Goal: Task Accomplishment & Management: Complete application form

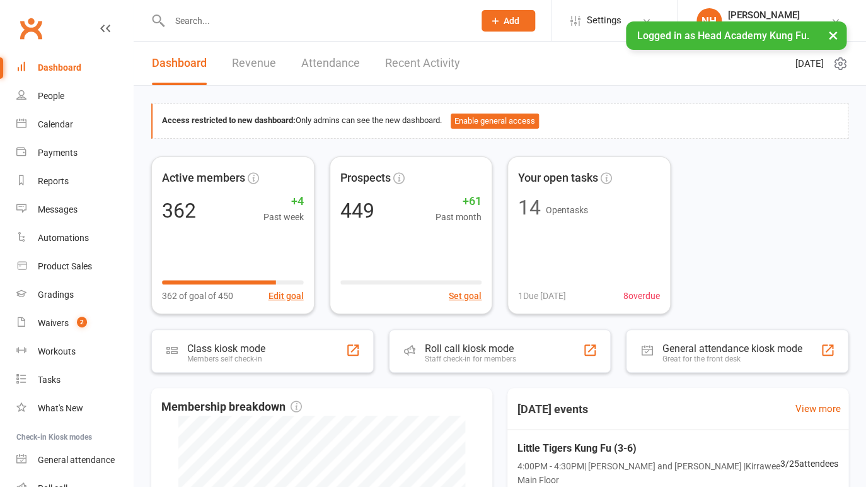
click at [262, 22] on input "text" at bounding box center [315, 21] width 299 height 18
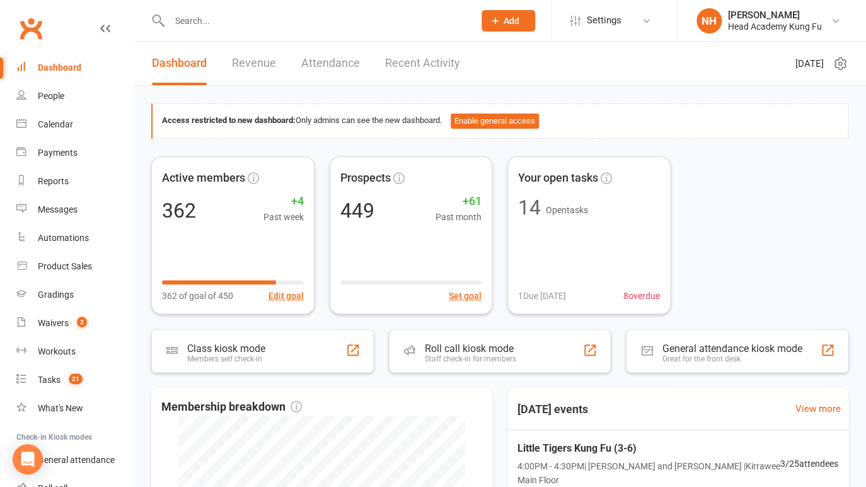
type input "a"
click at [233, 22] on input "a" at bounding box center [315, 21] width 299 height 18
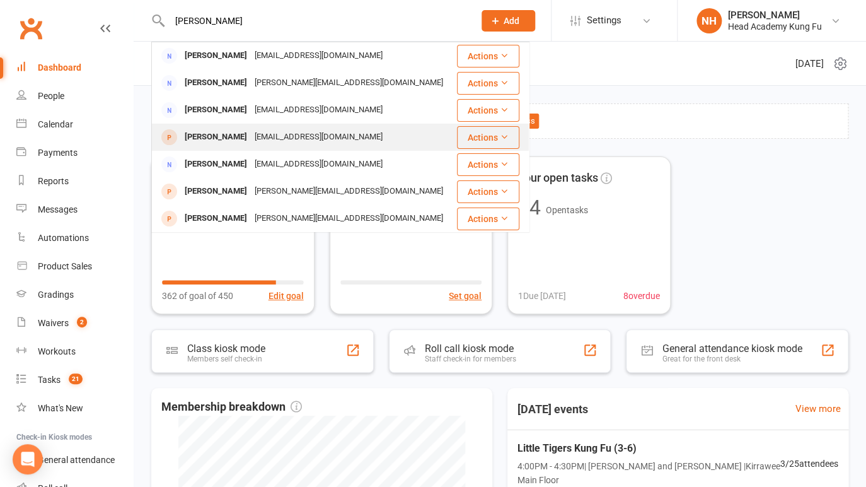
type input "[PERSON_NAME]"
click at [231, 135] on div "[PERSON_NAME]" at bounding box center [216, 137] width 70 height 18
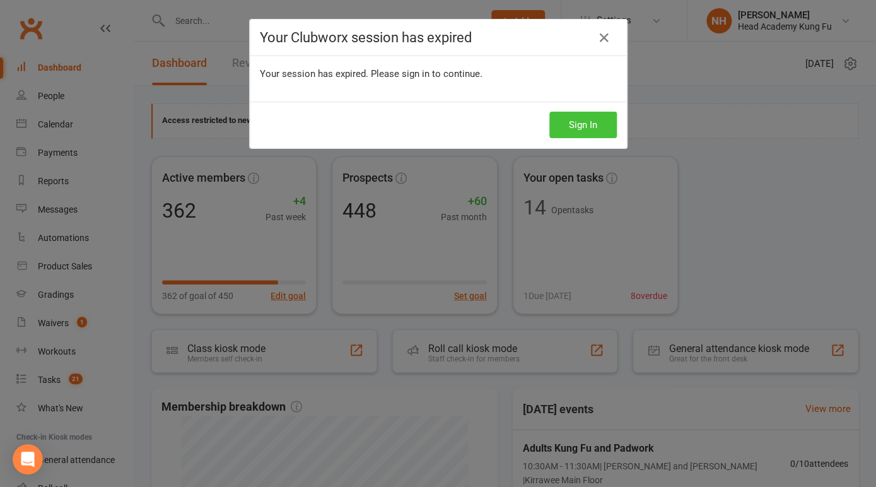
click at [589, 128] on button "Sign In" at bounding box center [582, 125] width 67 height 26
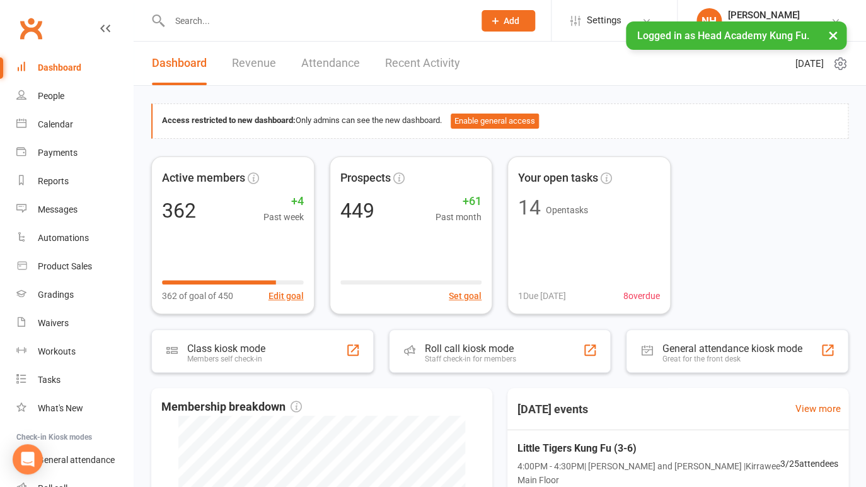
click at [217, 20] on input "text" at bounding box center [315, 21] width 299 height 18
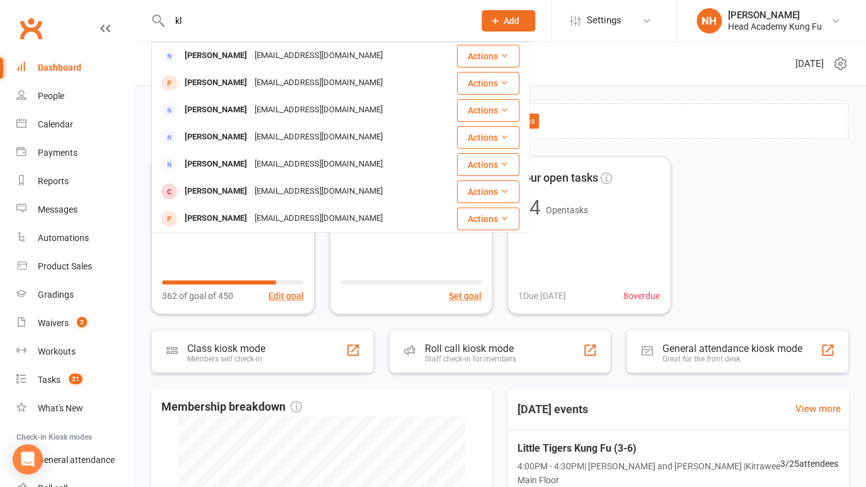
type input "k"
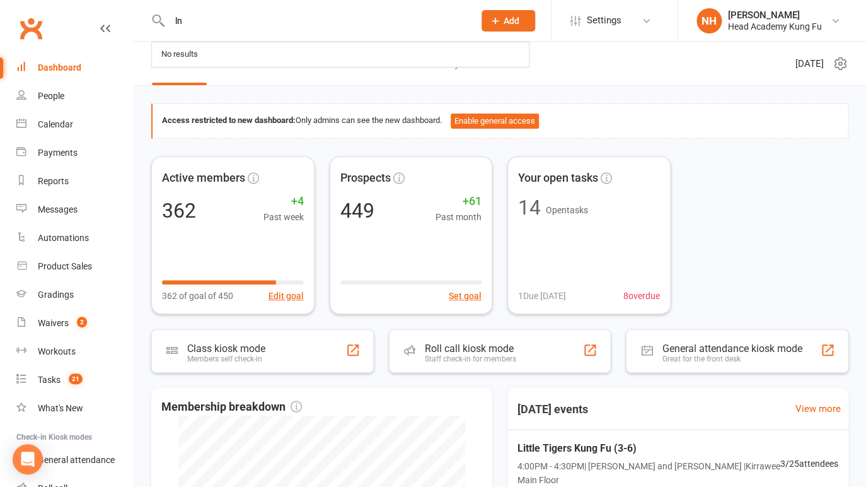
type input "l"
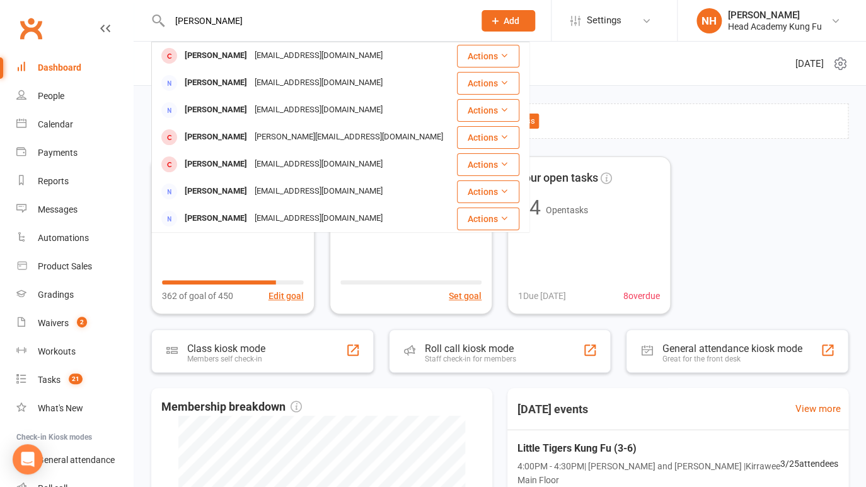
type input "lana"
click at [520, 14] on button "Add" at bounding box center [509, 20] width 54 height 21
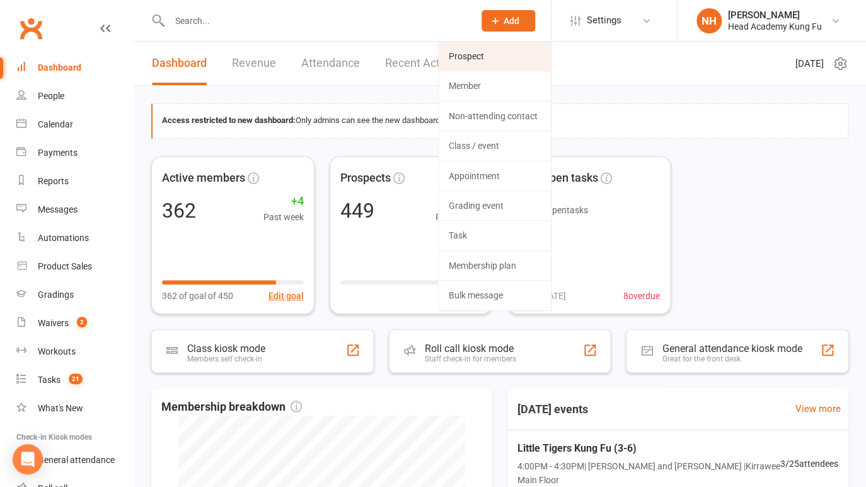
click at [460, 61] on link "Prospect" at bounding box center [495, 56] width 112 height 29
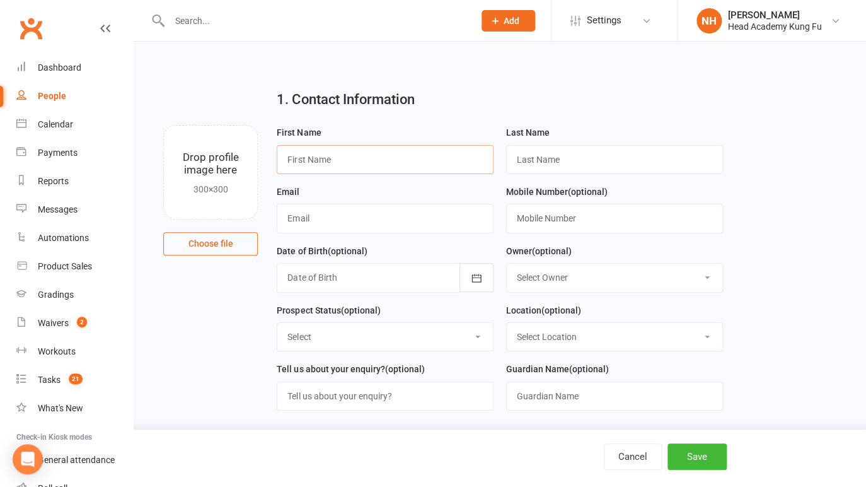
click at [351, 155] on input "text" at bounding box center [385, 159] width 217 height 29
type input "Lana"
type input "√"
paste input "schmeleva13@gmail.com"
type input "schmeleva13@gmail.com"
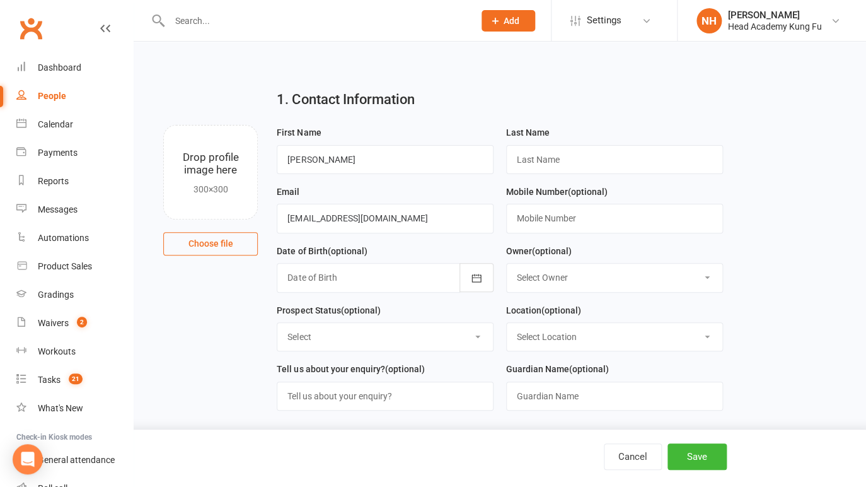
drag, startPoint x: 593, startPoint y: 142, endPoint x: 585, endPoint y: 158, distance: 18.1
click at [593, 142] on div "Last Name" at bounding box center [614, 149] width 217 height 49
click at [584, 160] on input "text" at bounding box center [614, 159] width 217 height 29
type input "Chmeleva"
click at [540, 226] on input "text" at bounding box center [614, 218] width 217 height 29
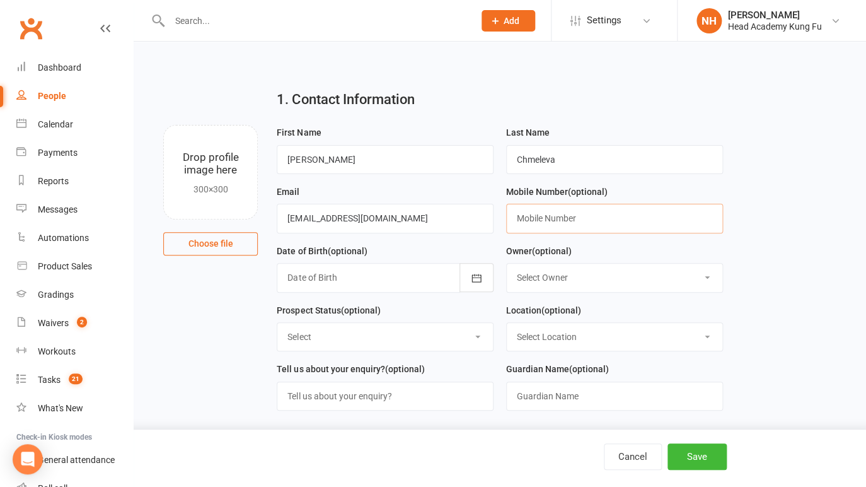
click at [545, 221] on input "text" at bounding box center [614, 218] width 217 height 29
paste input "0430 585 560"
type input "0430 585 560"
select select "0"
click option "[PERSON_NAME]" at bounding box center [0, 0] width 0 height 0
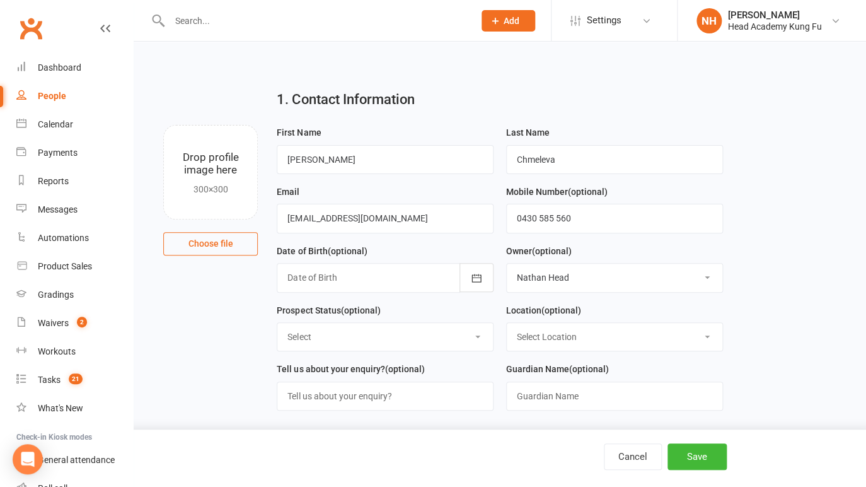
click at [277, 323] on select "Select Initial Contact Follow-up Call No Contact Follow-up Email No Contact Int…" at bounding box center [385, 337] width 216 height 28
select select "Initial Contact"
click option "Initial Contact" at bounding box center [0, 0] width 0 height 0
click at [774, 270] on main "1. Contact Information Drop profile image here 300×300 Choose file First Name L…" at bounding box center [499, 387] width 697 height 616
drag, startPoint x: 263, startPoint y: 24, endPoint x: 256, endPoint y: 21, distance: 7.4
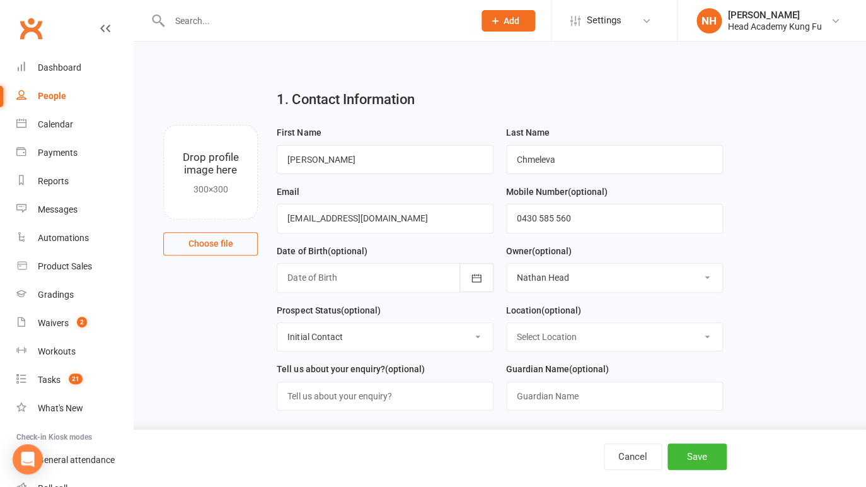
click at [260, 23] on input "text" at bounding box center [315, 21] width 299 height 18
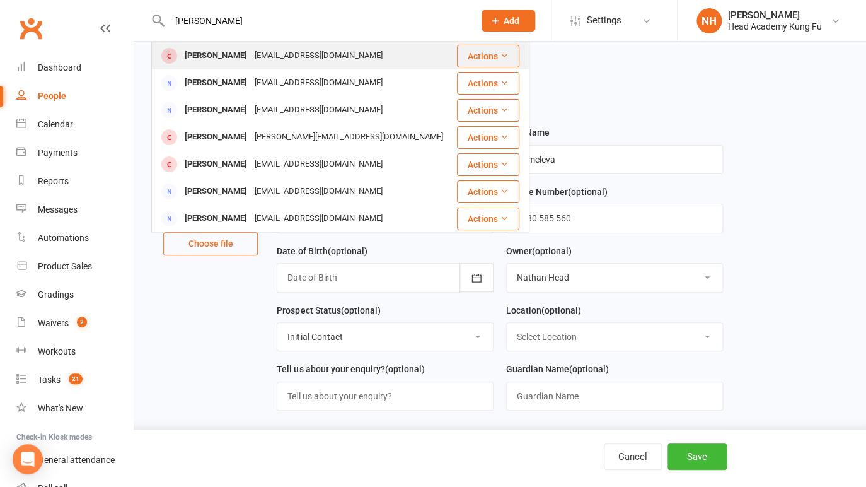
type input "lana"
click at [229, 55] on div "Lana Osborne" at bounding box center [216, 56] width 70 height 18
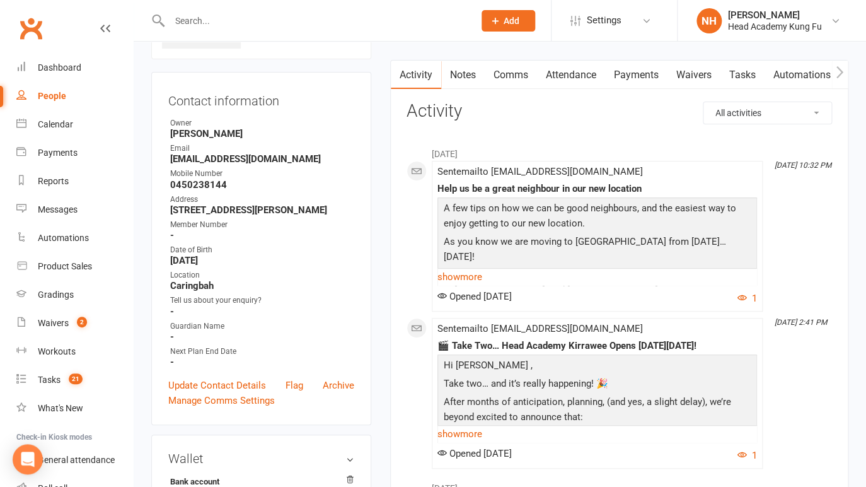
scroll to position [20, 0]
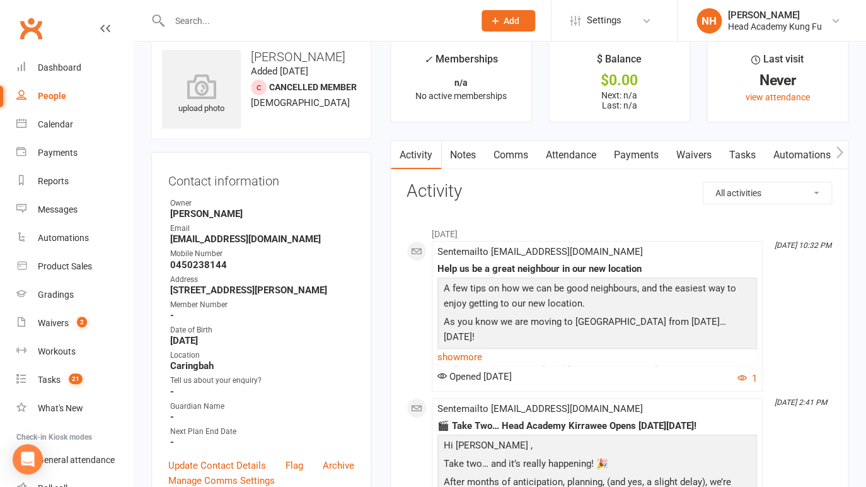
click at [212, 21] on input "text" at bounding box center [315, 21] width 299 height 18
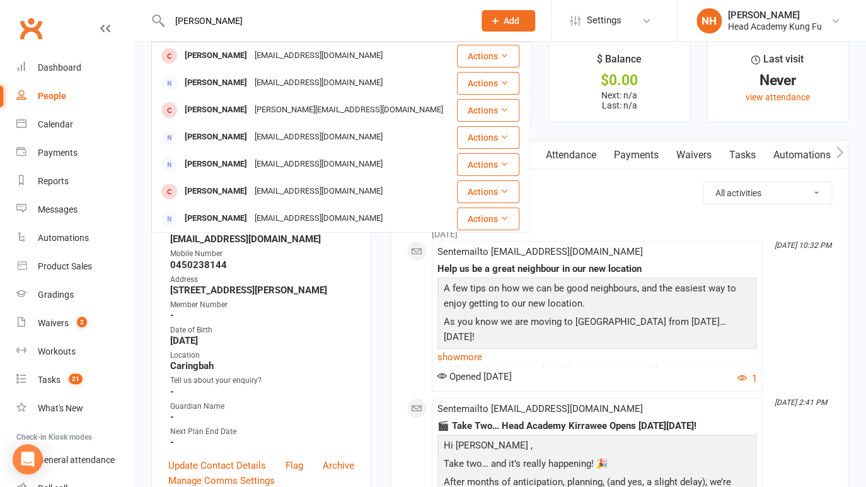
click at [231, 20] on input "lana ch" at bounding box center [315, 21] width 299 height 18
type input "lana ch"
click at [53, 124] on div "Calendar" at bounding box center [55, 124] width 35 height 10
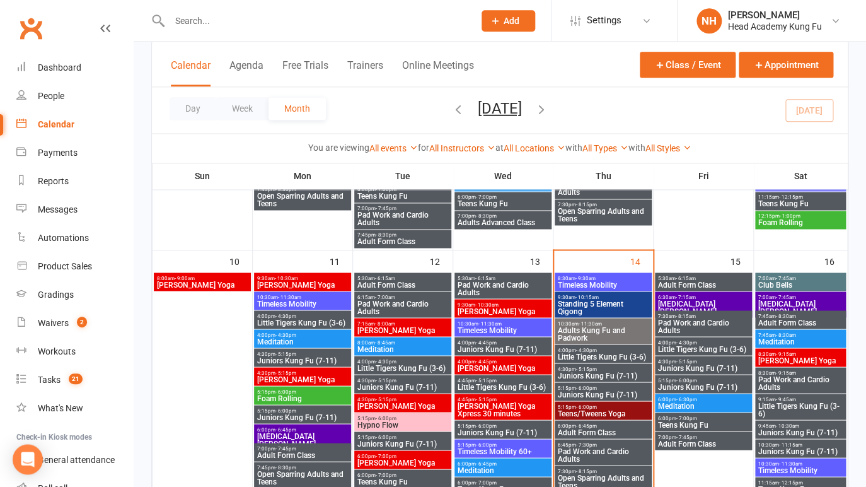
scroll to position [615, 0]
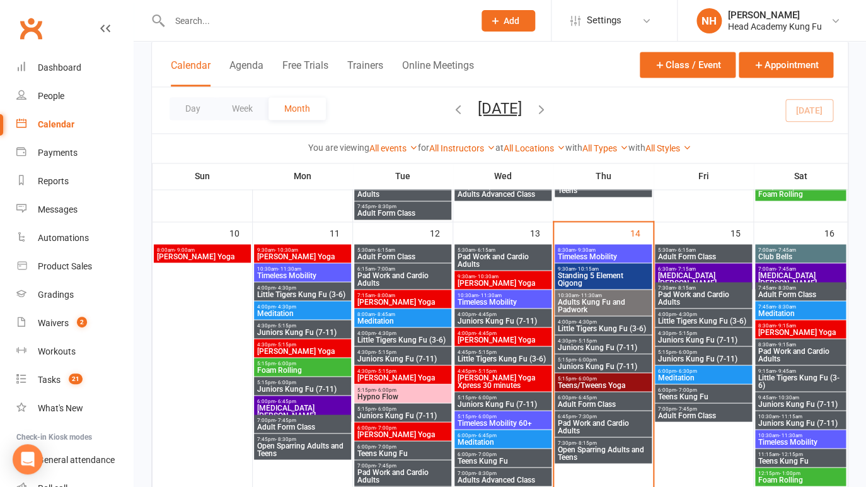
click at [344, 27] on input "text" at bounding box center [315, 21] width 299 height 18
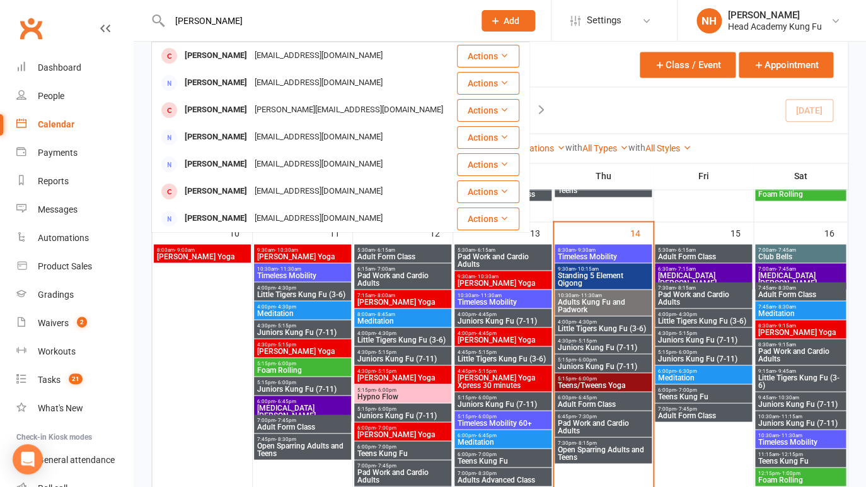
type input "lana ch"
click at [514, 20] on span "Add" at bounding box center [512, 21] width 16 height 10
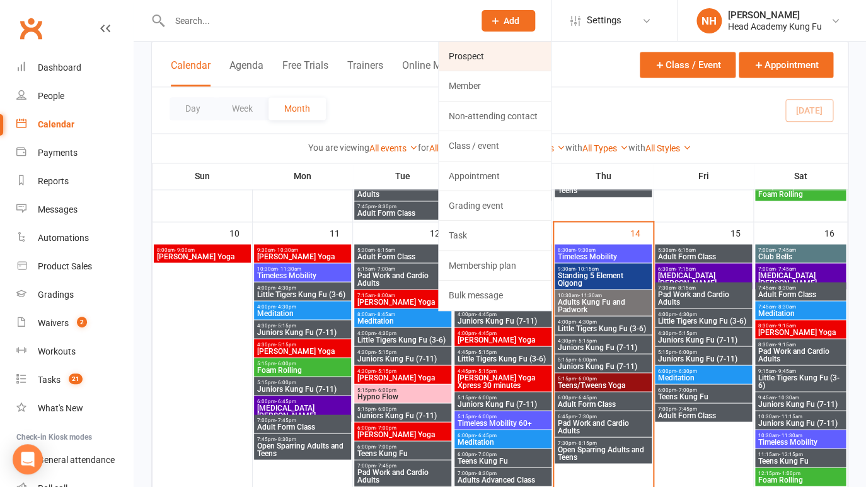
click at [470, 63] on link "Prospect" at bounding box center [495, 56] width 112 height 29
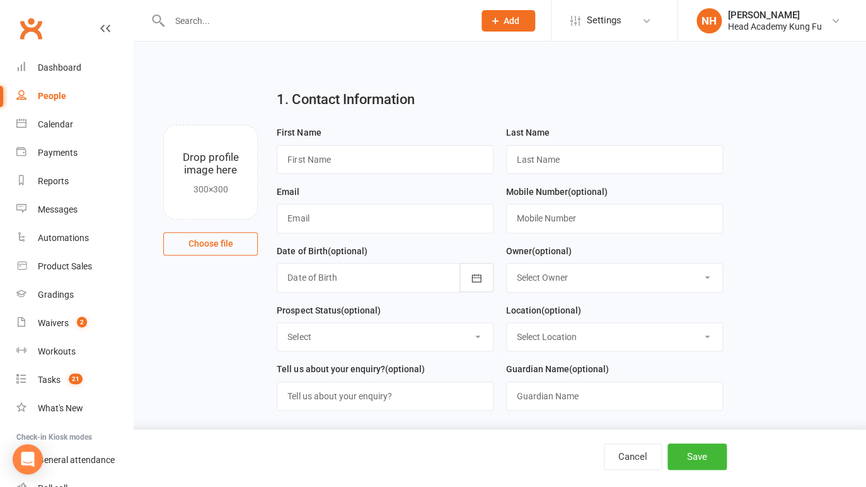
click at [330, 177] on div "First Name" at bounding box center [384, 154] width 229 height 59
click at [330, 168] on input "text" at bounding box center [385, 159] width 217 height 29
type input "Lana"
click at [550, 159] on input "text" at bounding box center [614, 159] width 217 height 29
paste input "Chmeleva"
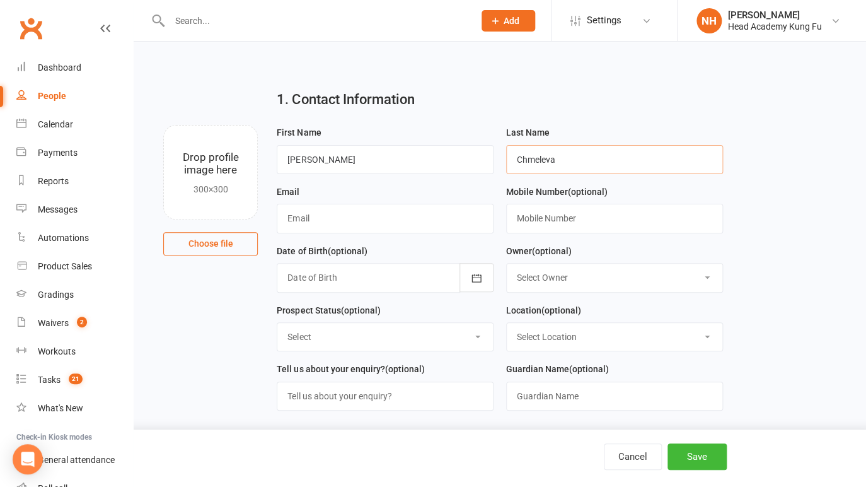
type input "Chmeleva"
click at [369, 220] on input "text" at bounding box center [385, 218] width 217 height 29
click at [321, 221] on input "text" at bounding box center [385, 218] width 217 height 29
paste input "schmeleva13@gmail.com"
type input "schmeleva13@gmail.com"
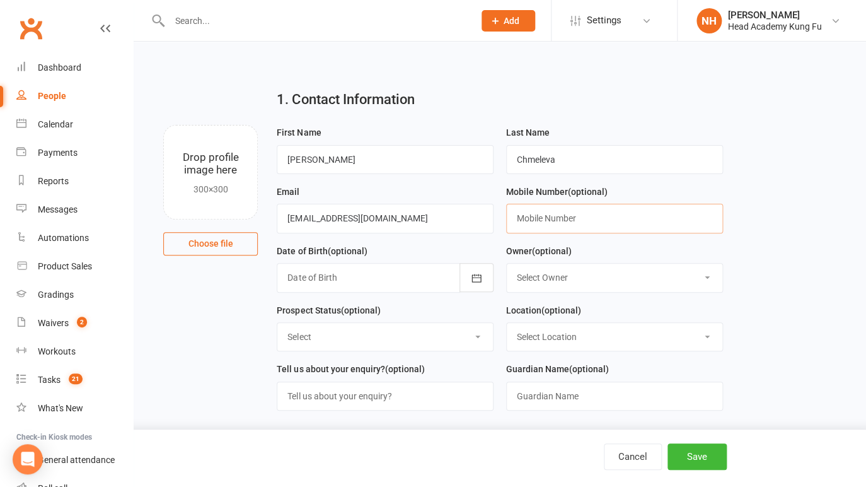
drag, startPoint x: 593, startPoint y: 221, endPoint x: 498, endPoint y: 170, distance: 108.0
click at [593, 221] on input "text" at bounding box center [614, 218] width 217 height 29
paste input "0430 585 560"
type input "0430 585 560"
select select "0"
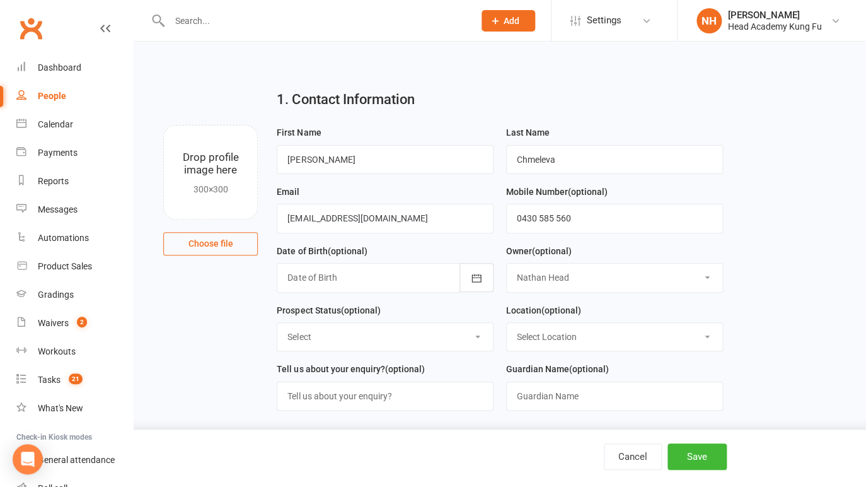
click option "[PERSON_NAME]" at bounding box center [0, 0] width 0 height 0
click at [277, 323] on select "Select Initial Contact Follow-up Call No Contact Follow-up Email No Contact Int…" at bounding box center [385, 337] width 216 height 28
select select "Intro booked"
click option "Intro booked" at bounding box center [0, 0] width 0 height 0
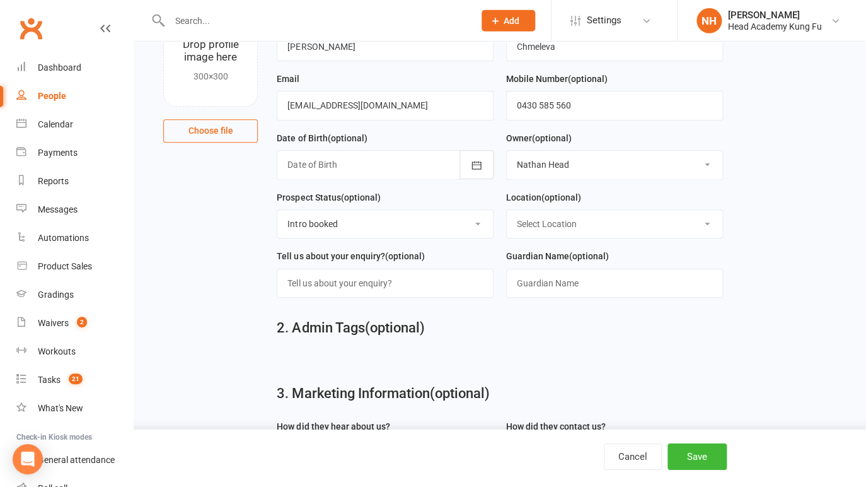
scroll to position [121, 0]
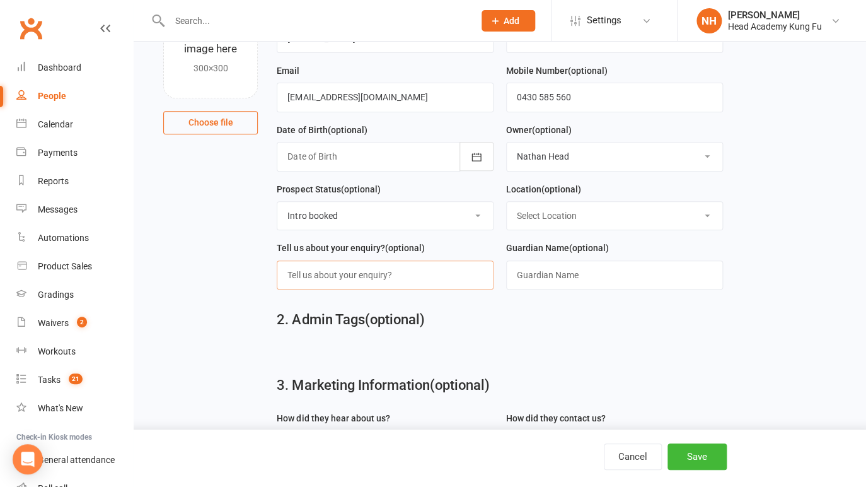
click at [435, 284] on input "text" at bounding box center [385, 274] width 217 height 29
type input "INterested for her and maybe teenage twins"
click at [714, 460] on button "Save" at bounding box center [697, 456] width 59 height 26
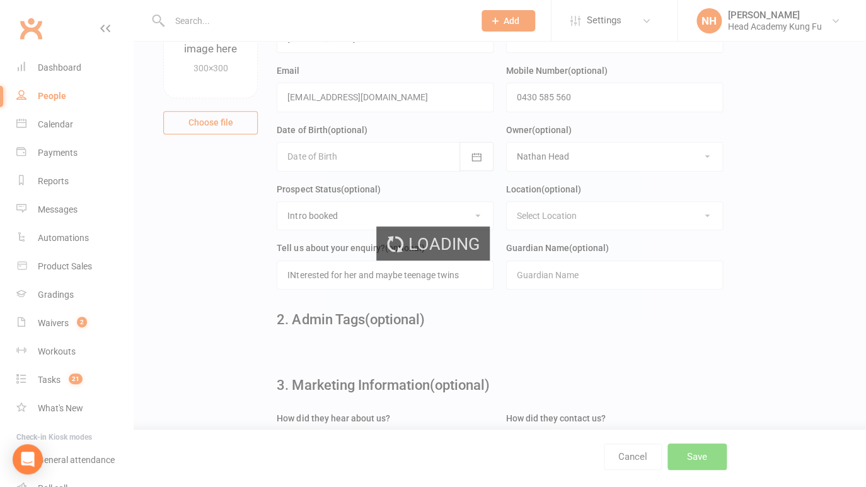
scroll to position [0, 0]
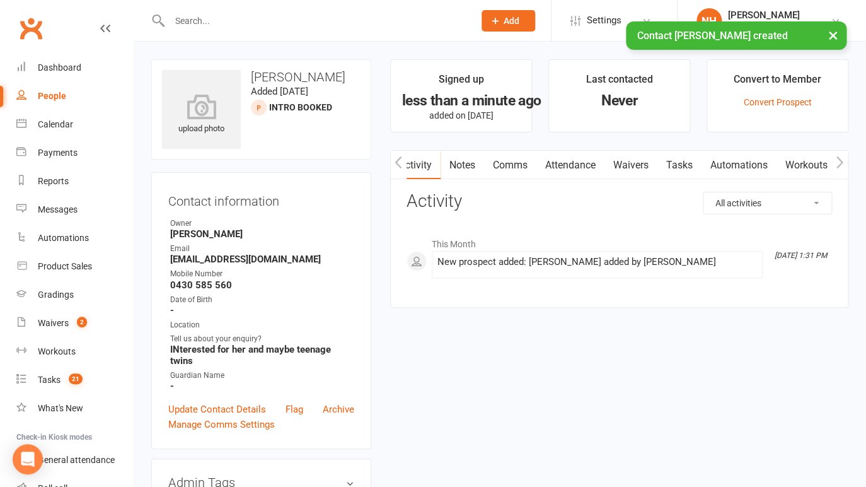
click at [676, 158] on link "Tasks" at bounding box center [679, 165] width 44 height 29
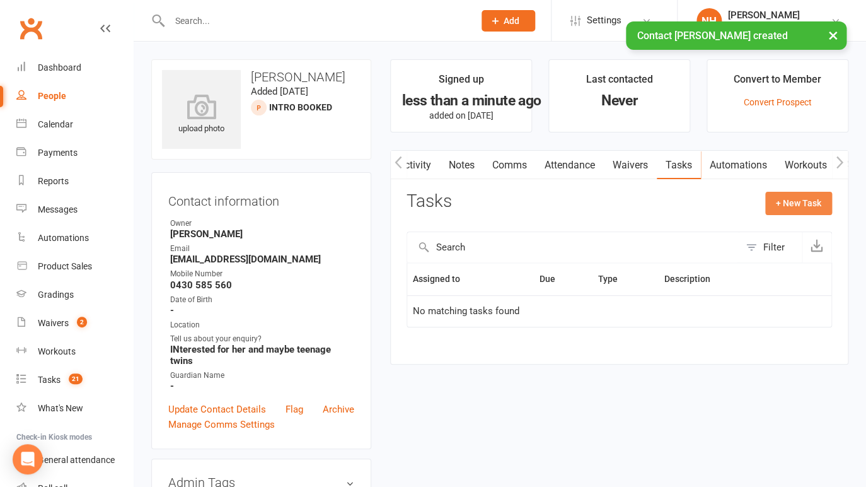
click at [794, 204] on button "+ New Task" at bounding box center [798, 203] width 67 height 23
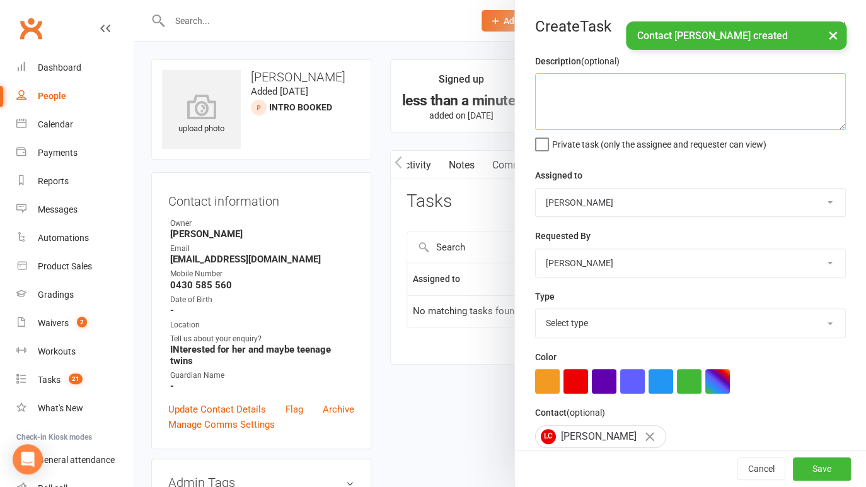
click at [603, 92] on textarea at bounding box center [690, 101] width 311 height 57
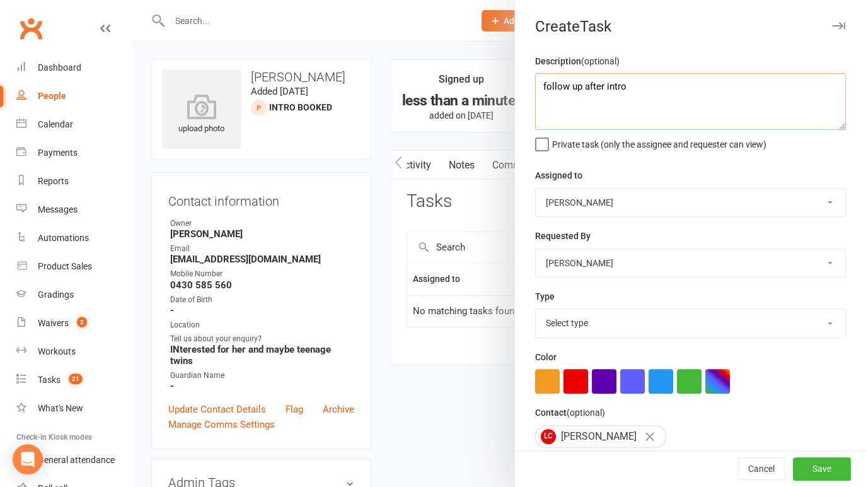
type textarea "follow up after intro"
select select "14820"
click option "Phone call" at bounding box center [0, 0] width 0 height 0
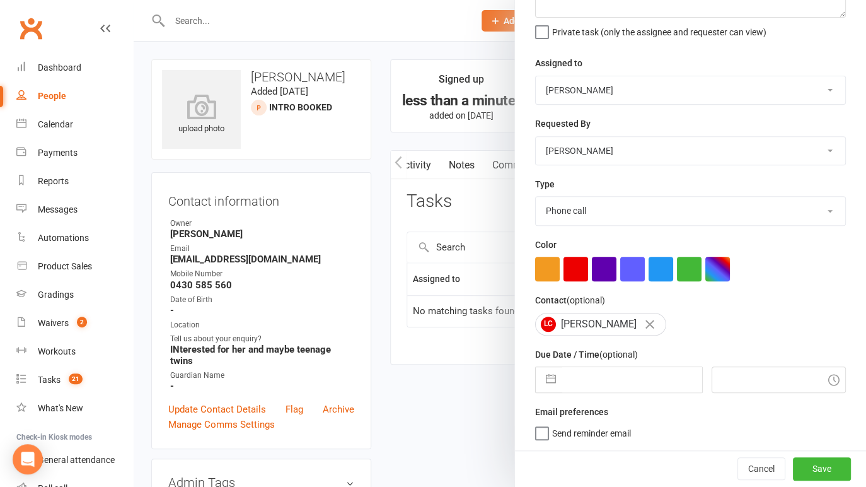
click at [594, 375] on input "text" at bounding box center [632, 379] width 140 height 25
select select "6"
select select "2025"
select select "7"
select select "2025"
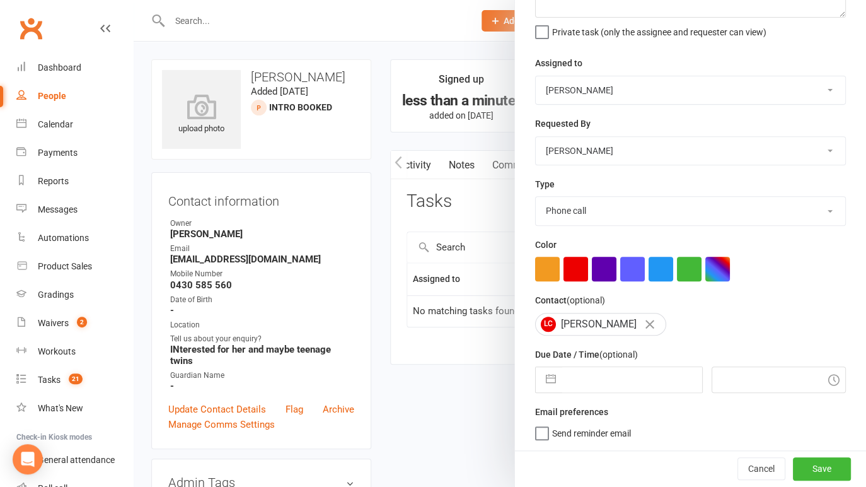
select select "8"
select select "2025"
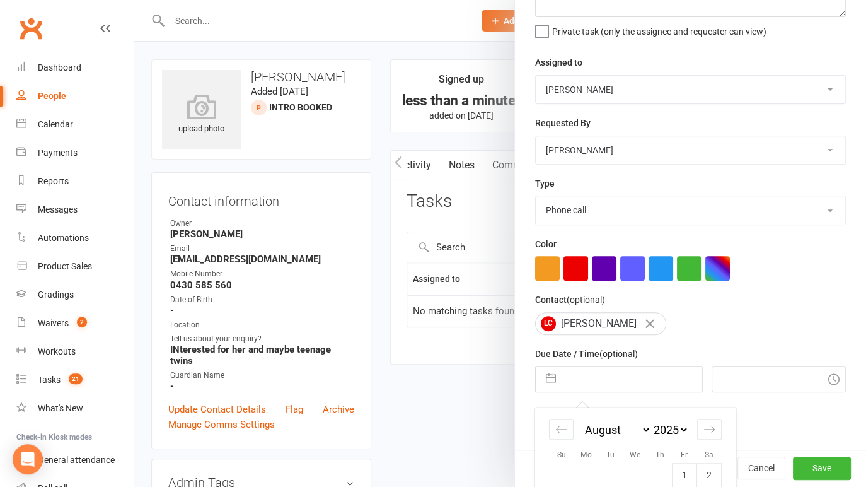
scroll to position [248, 0]
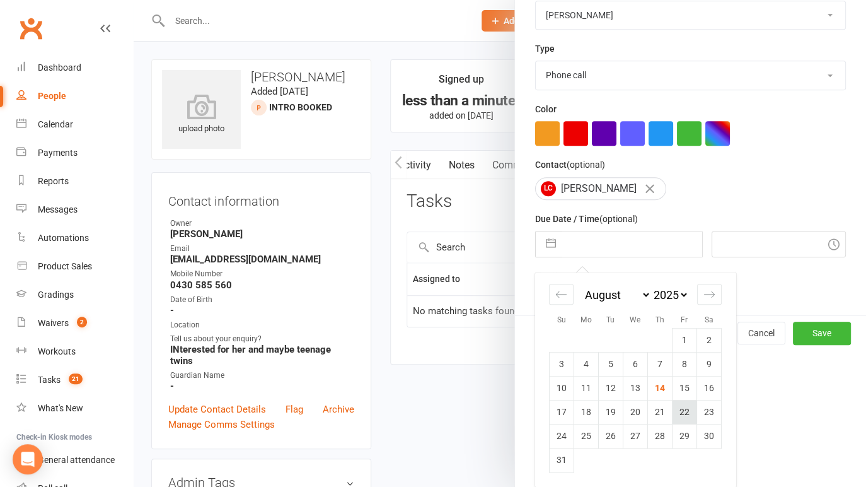
click at [688, 406] on td "22" at bounding box center [685, 412] width 25 height 24
type input "22 Aug 2025"
type input "1:45pm"
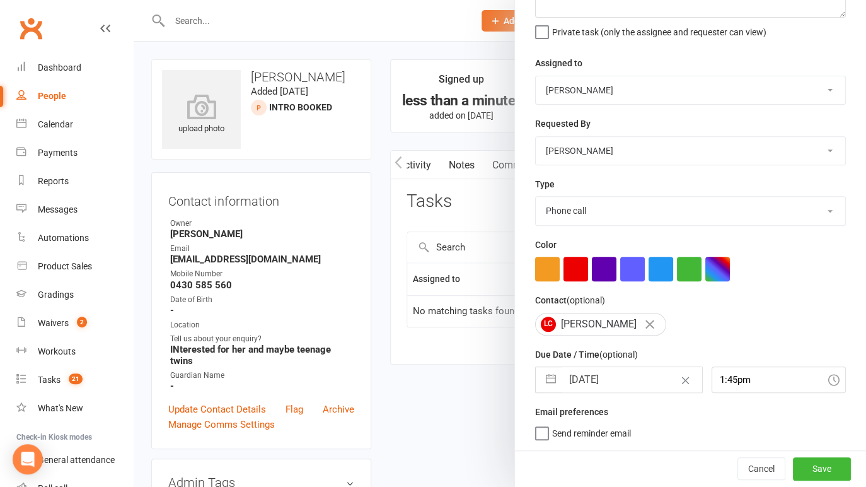
scroll to position [113, 0]
click at [808, 470] on button "Save" at bounding box center [822, 468] width 58 height 23
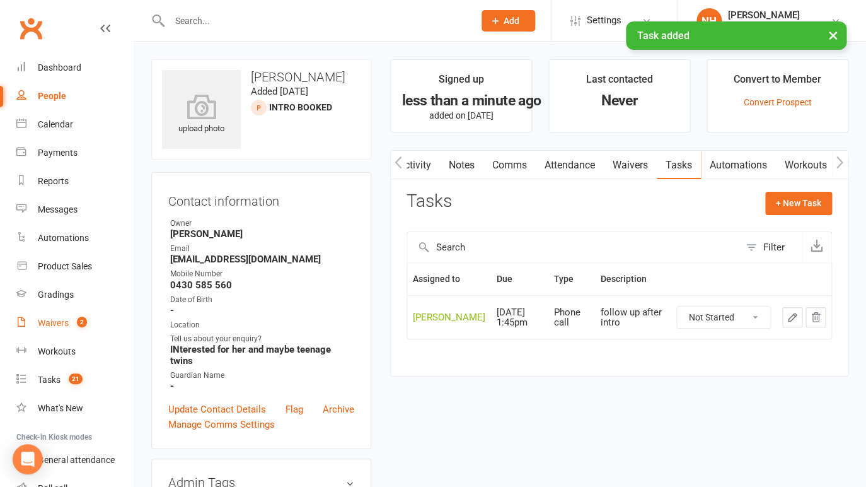
click at [53, 321] on div "Waivers" at bounding box center [53, 323] width 31 height 10
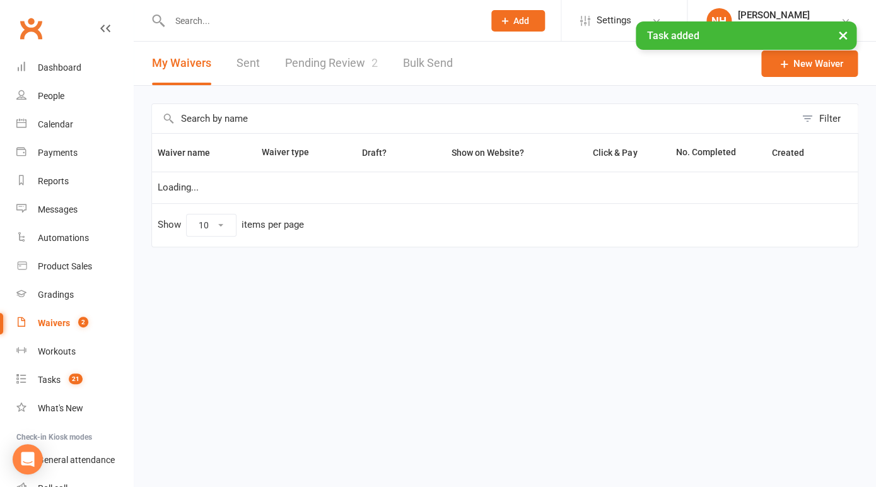
select select "100"
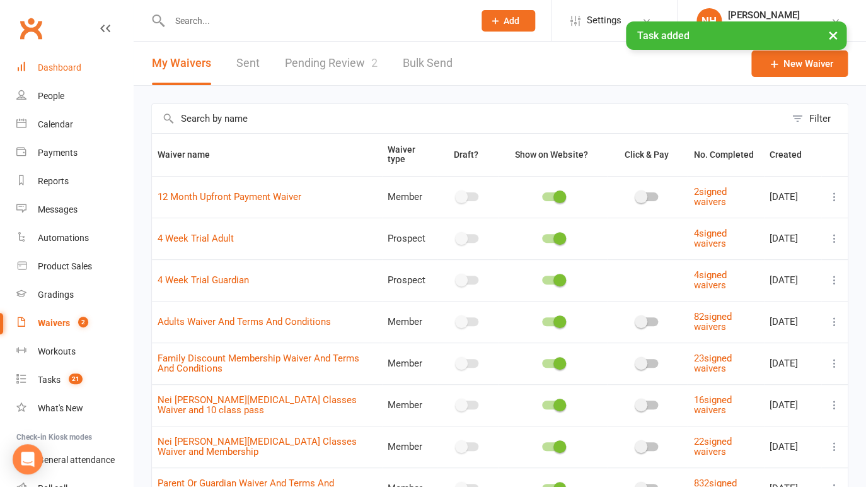
click at [71, 69] on div "Dashboard" at bounding box center [59, 67] width 43 height 10
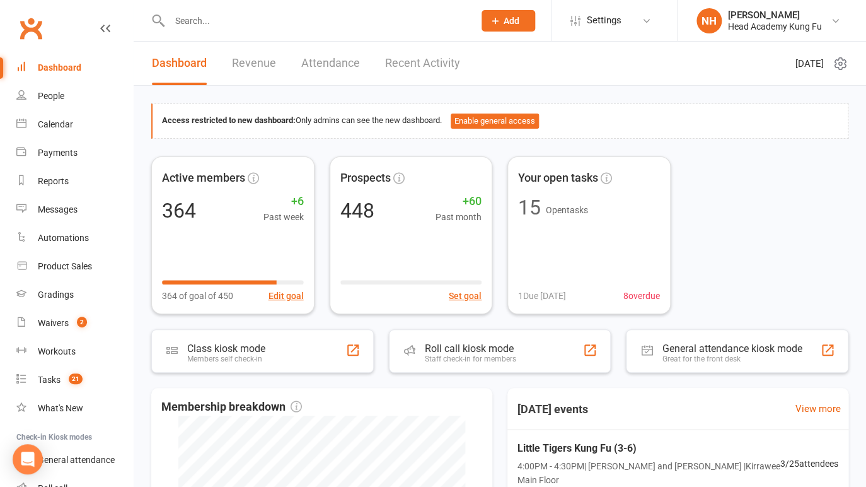
click at [219, 21] on input "text" at bounding box center [315, 21] width 299 height 18
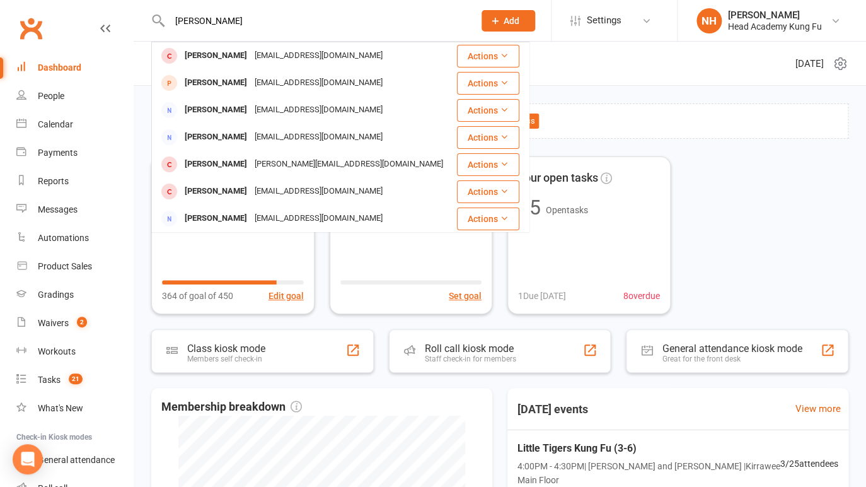
type input "lana"
